Goal: Task Accomplishment & Management: Manage account settings

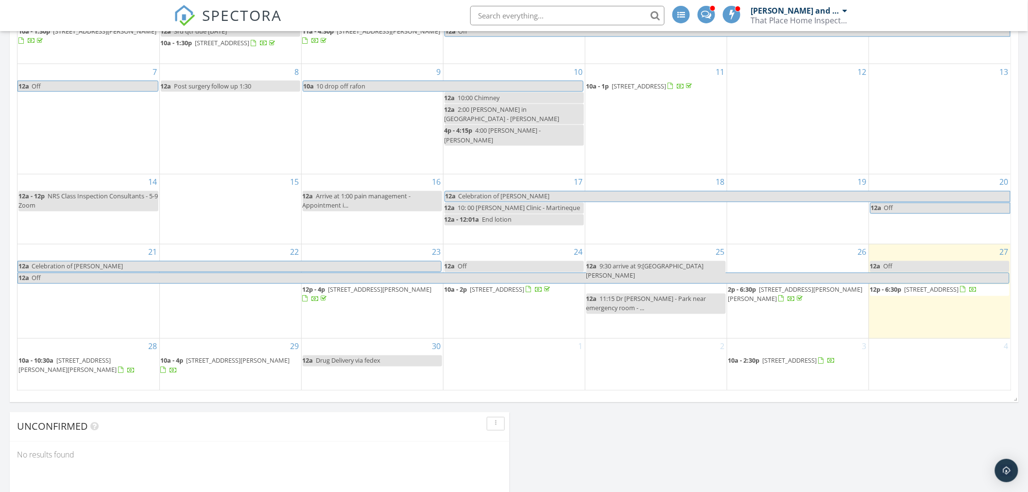
scroll to position [594, 0]
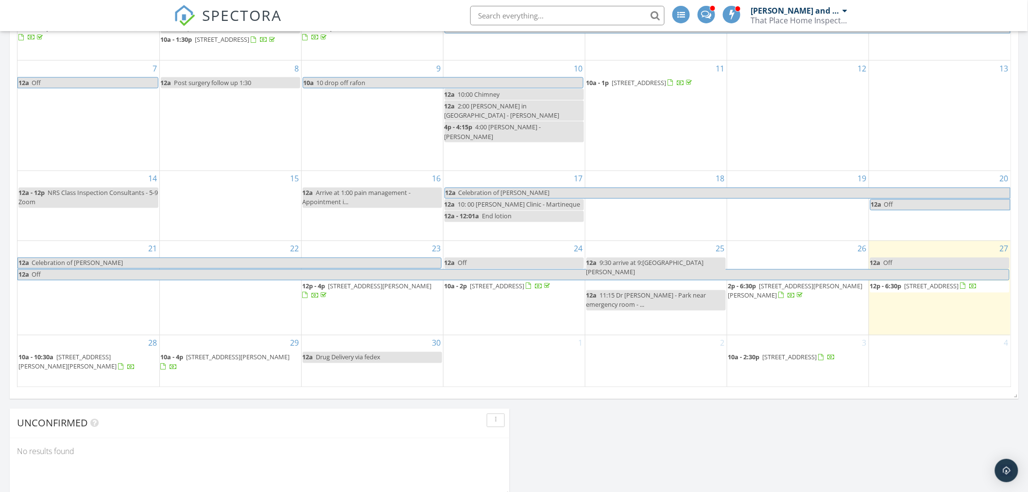
click at [921, 263] on link "12a Off" at bounding box center [940, 263] width 140 height 11
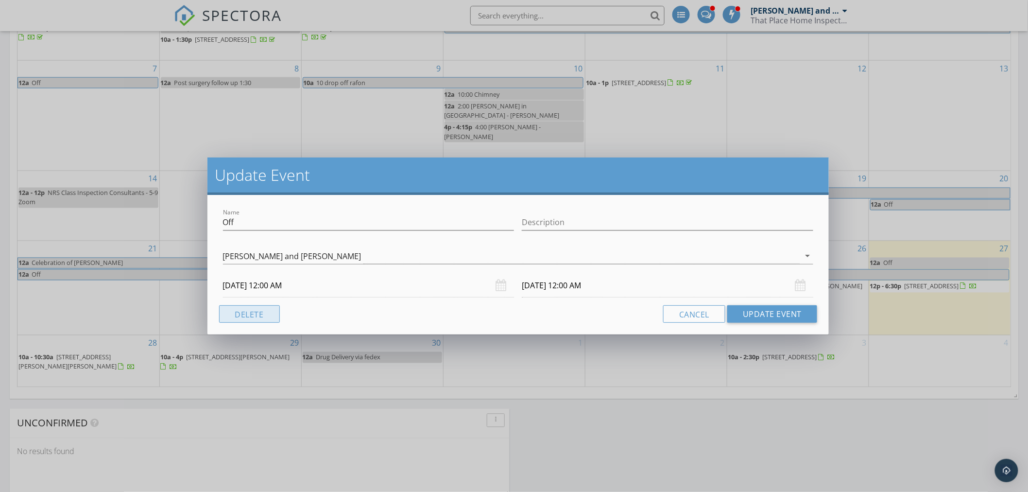
click at [266, 313] on button "Delete" at bounding box center [249, 313] width 61 height 17
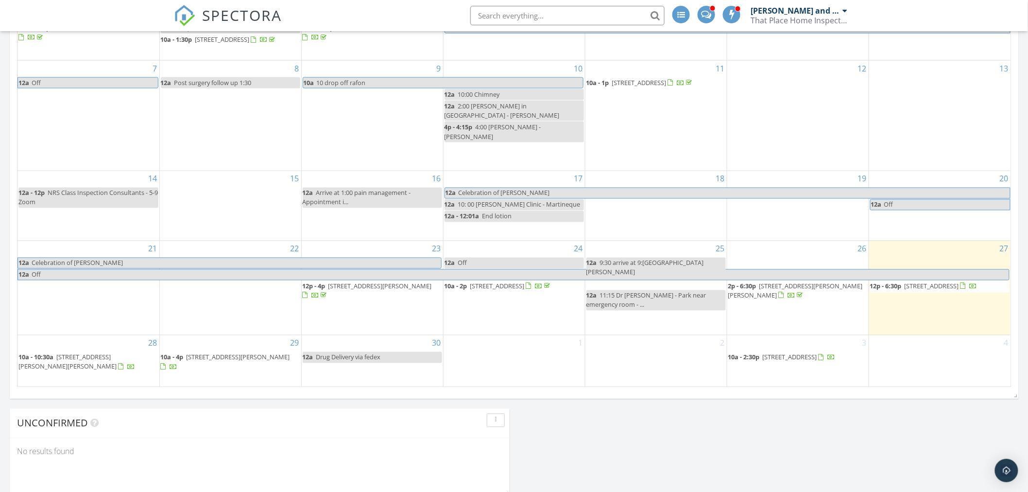
click at [902, 290] on span "12p - 6:30p" at bounding box center [886, 286] width 32 height 9
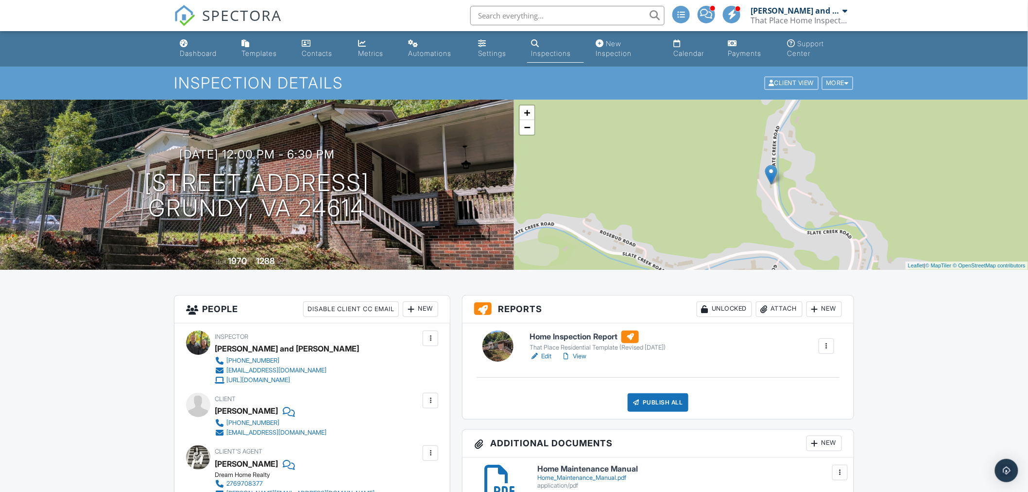
click at [543, 357] on link "Edit" at bounding box center [541, 356] width 22 height 10
